Goal: Task Accomplishment & Management: Manage account settings

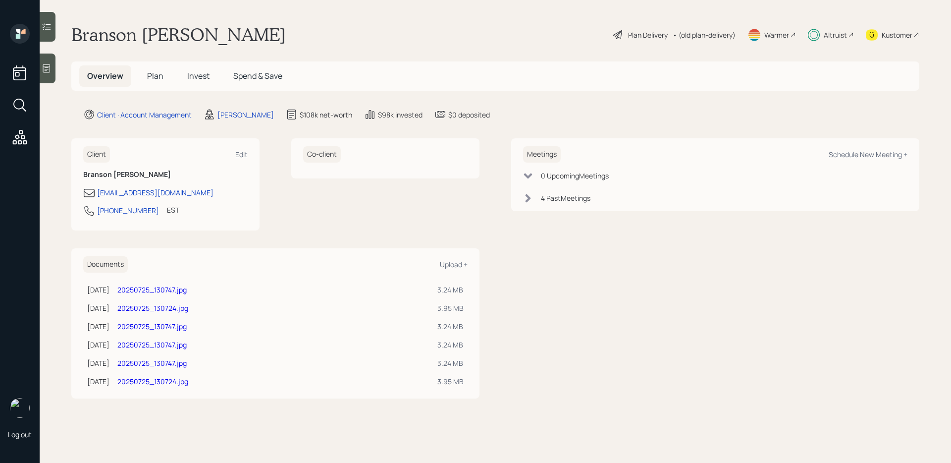
click at [195, 77] on span "Invest" at bounding box center [198, 75] width 22 height 11
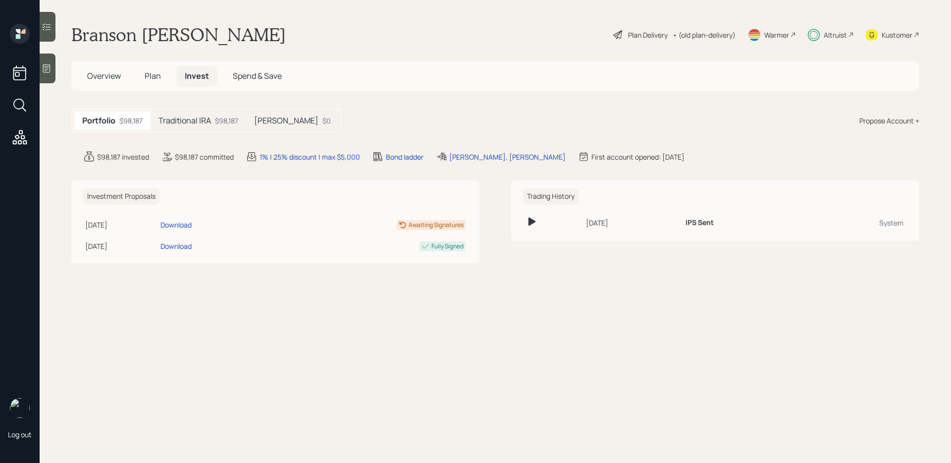
click at [201, 124] on h5 "Traditional IRA" at bounding box center [184, 120] width 52 height 9
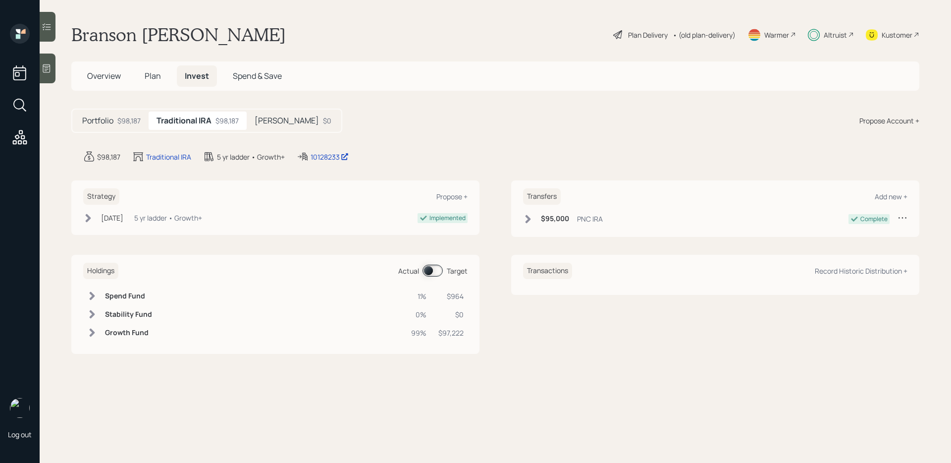
click at [438, 271] on span at bounding box center [432, 270] width 20 height 12
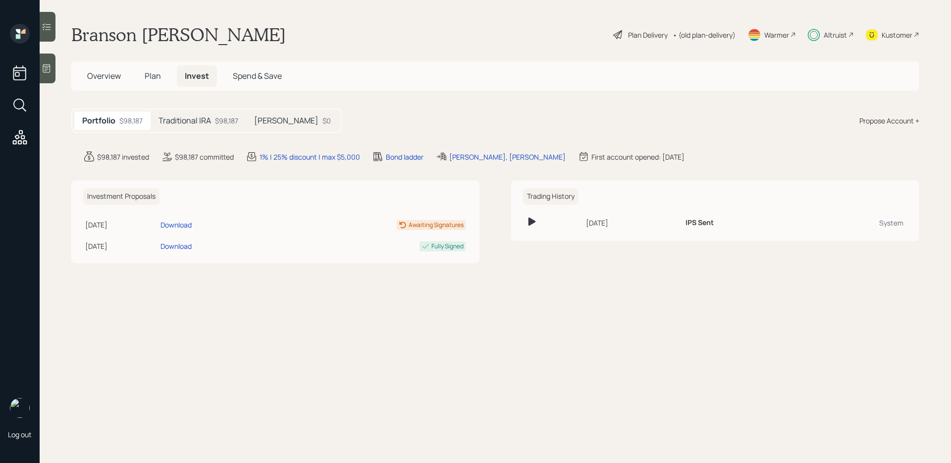
click at [157, 77] on span "Plan" at bounding box center [153, 75] width 16 height 11
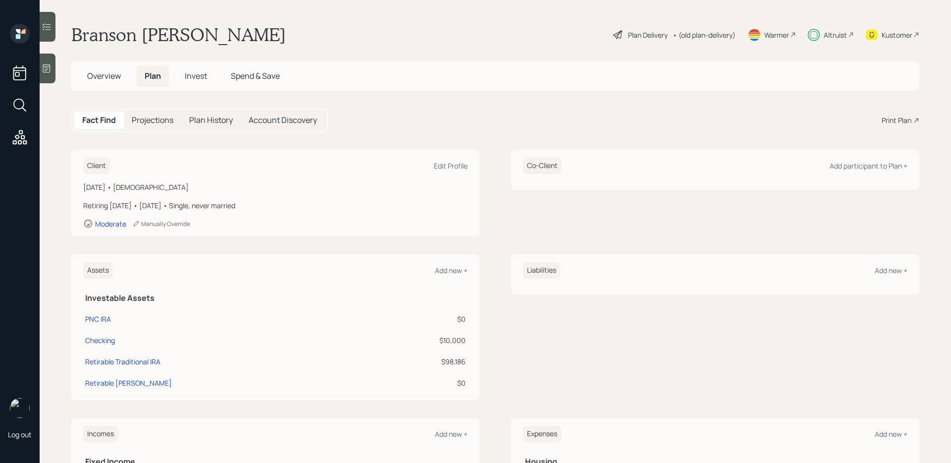
click at [196, 80] on span "Invest" at bounding box center [196, 75] width 22 height 11
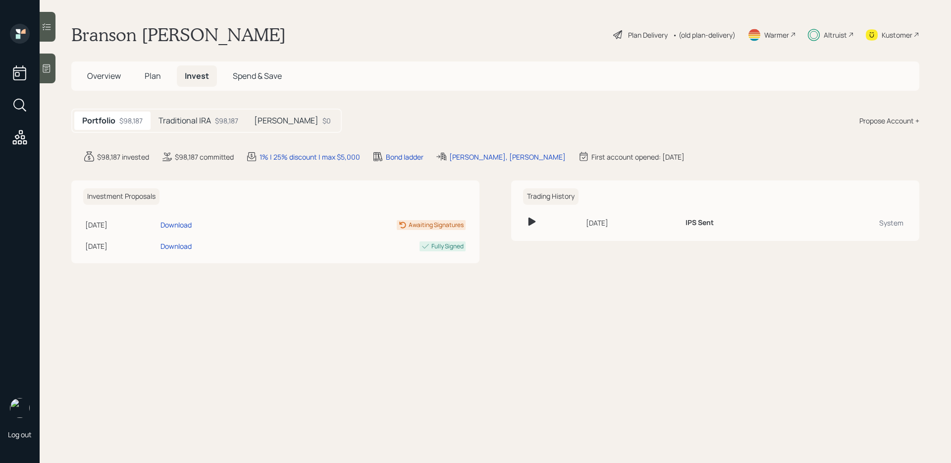
click at [197, 118] on h5 "Traditional IRA" at bounding box center [184, 120] width 52 height 9
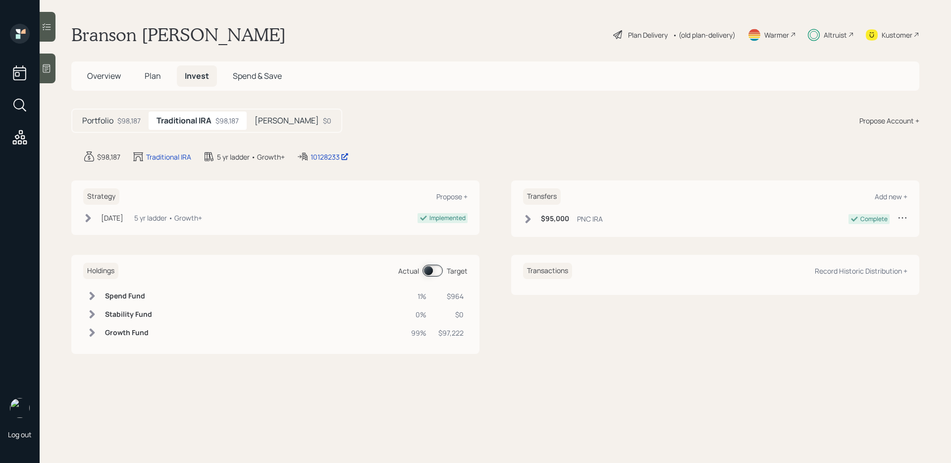
click at [129, 115] on div "Portfolio $98,187" at bounding box center [111, 120] width 74 height 18
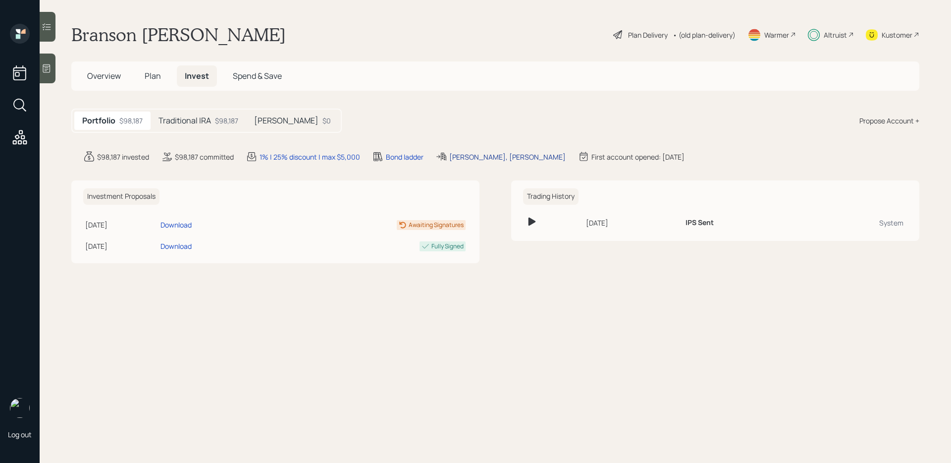
click at [456, 158] on div "[PERSON_NAME], [PERSON_NAME]" at bounding box center [507, 157] width 116 height 10
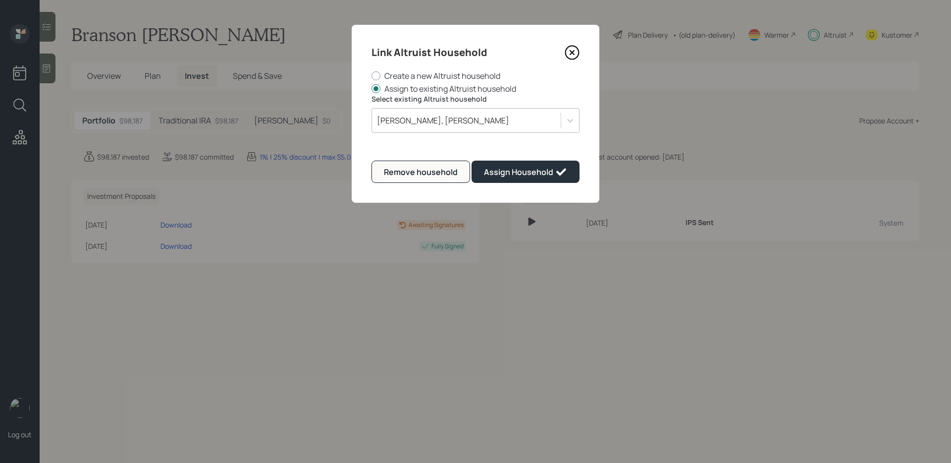
click at [444, 120] on div "[PERSON_NAME], [PERSON_NAME]" at bounding box center [466, 120] width 189 height 17
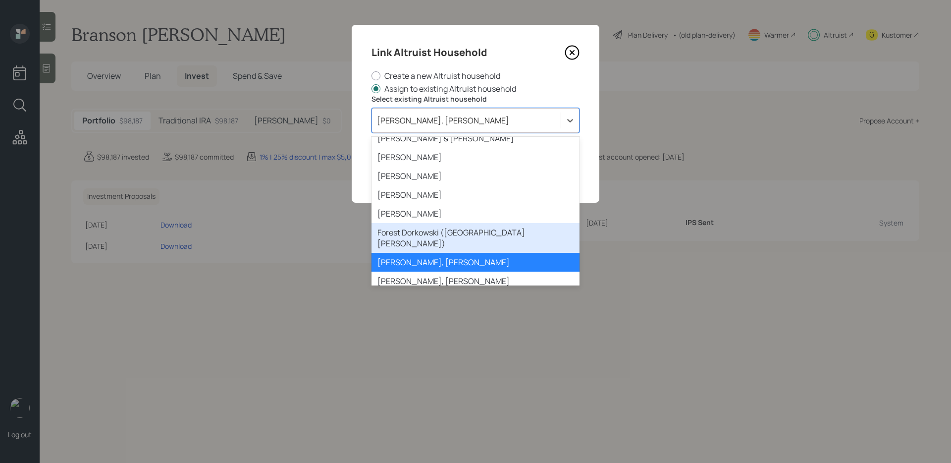
scroll to position [1141, 0]
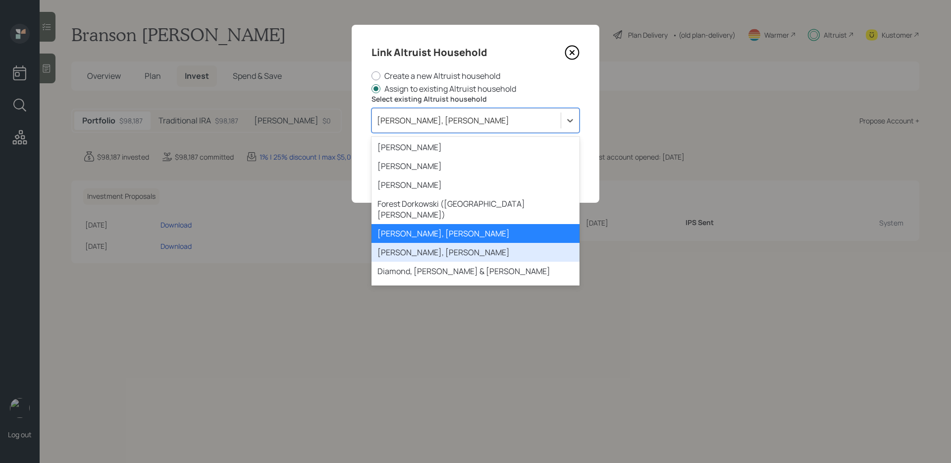
click at [429, 243] on div "[PERSON_NAME], [PERSON_NAME]" at bounding box center [475, 252] width 208 height 19
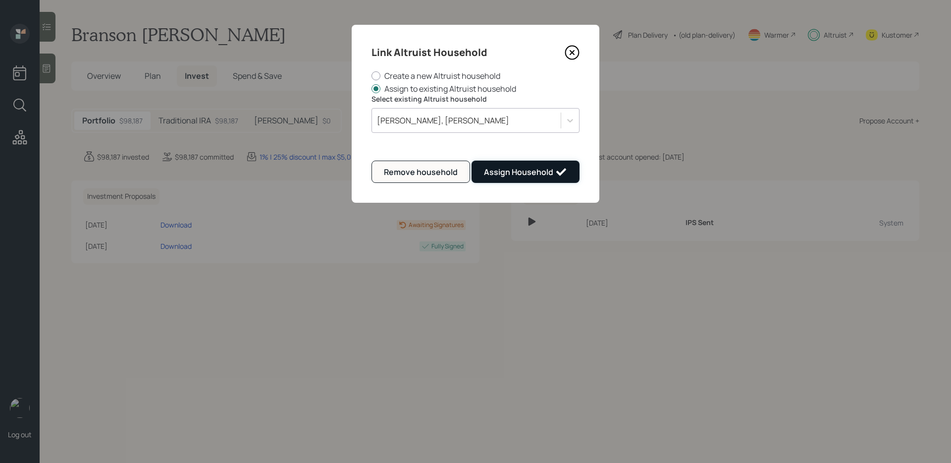
click at [510, 172] on div "Assign Household" at bounding box center [525, 172] width 83 height 12
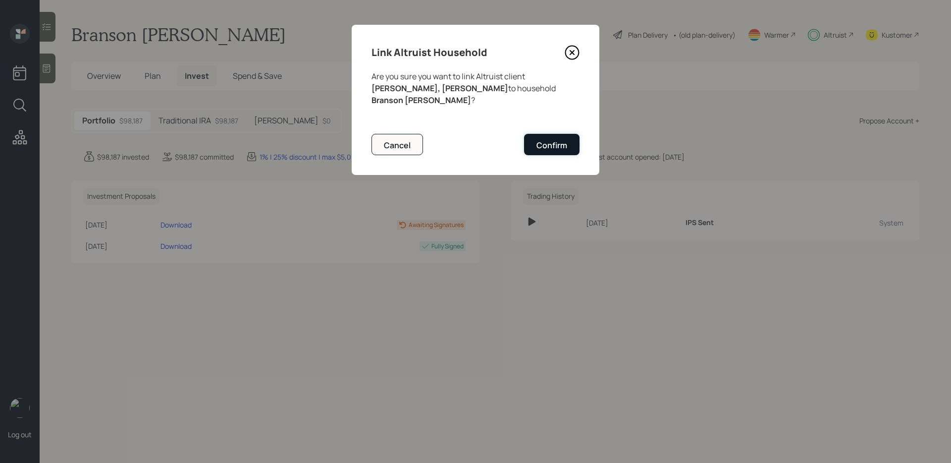
click at [538, 140] on div "Confirm" at bounding box center [551, 145] width 31 height 11
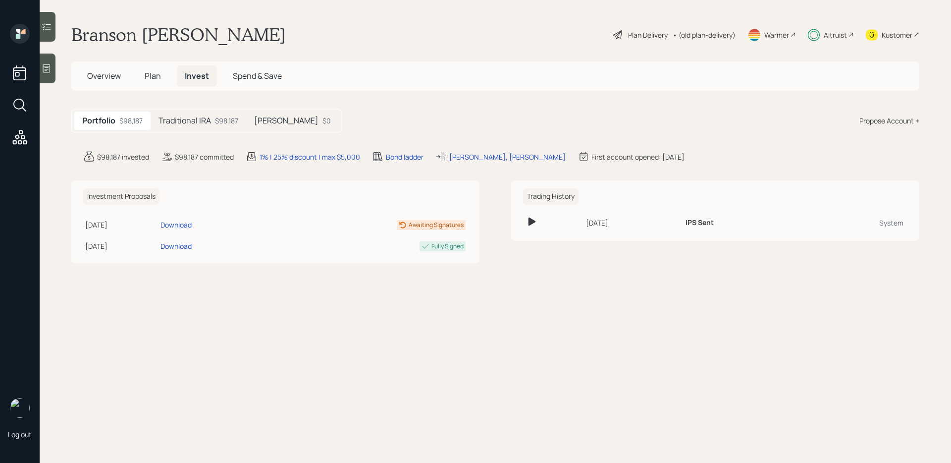
click at [218, 114] on div "Traditional IRA $98,187" at bounding box center [199, 120] width 96 height 18
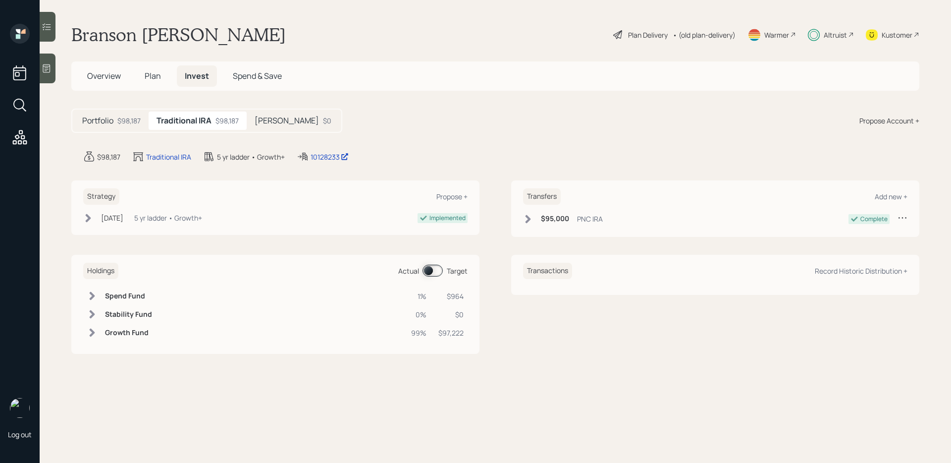
click at [265, 118] on h5 "[PERSON_NAME]" at bounding box center [287, 120] width 64 height 9
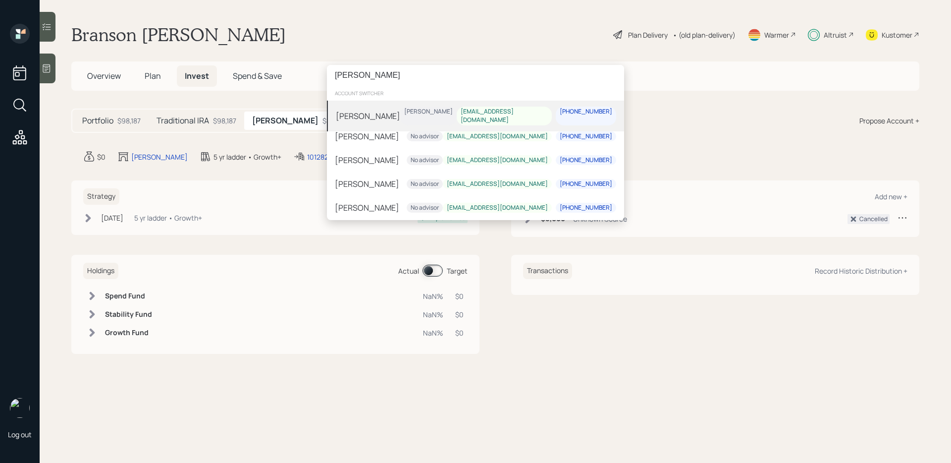
type input "filippi"
click at [369, 112] on div "Bill Filippi Treva Nostdahl Redevil63@roadrunner.com 234-233-9040" at bounding box center [475, 116] width 297 height 31
